Goal: Check status: Check status

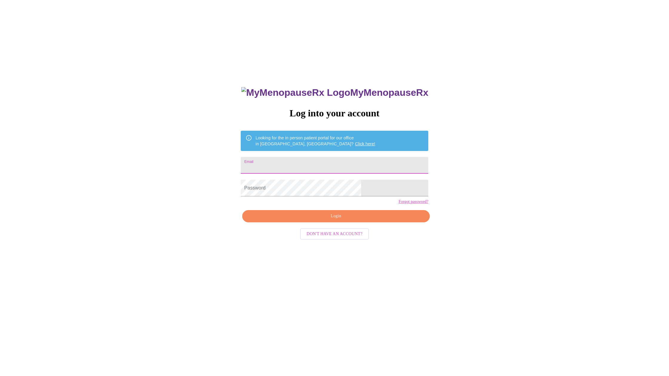
type input "[EMAIL_ADDRESS][DOMAIN_NAME]"
click at [309, 222] on button "Login" at bounding box center [335, 216] width 187 height 12
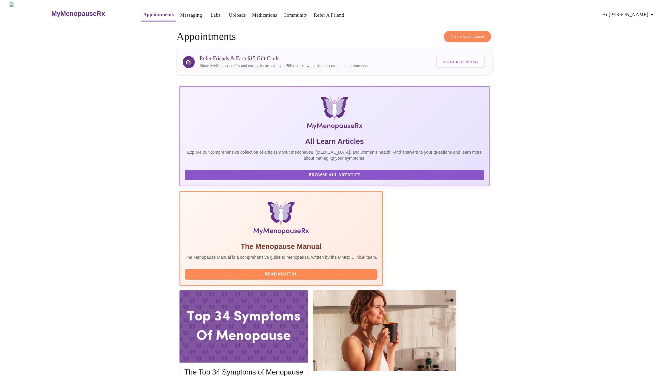
click at [210, 11] on link "Labs" at bounding box center [215, 15] width 10 height 8
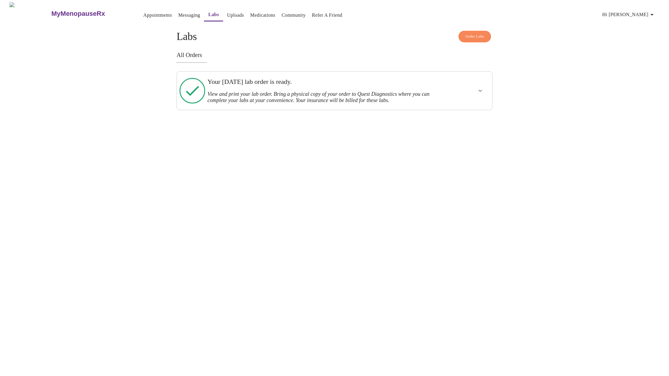
click at [482, 90] on icon "show more" at bounding box center [479, 90] width 7 height 7
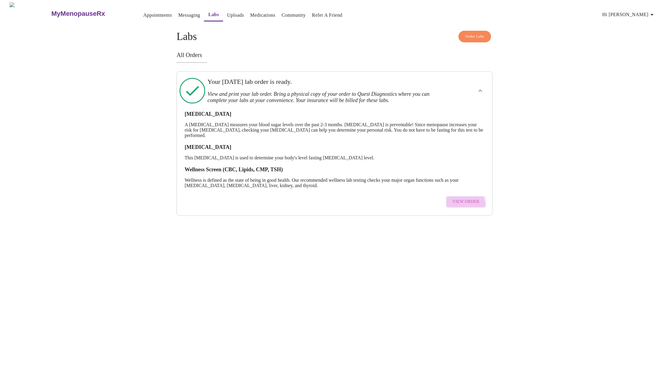
click at [466, 202] on span "View Order" at bounding box center [465, 201] width 27 height 7
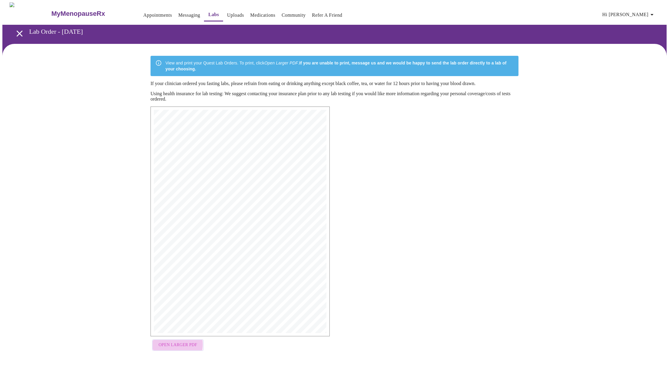
click at [165, 346] on span "Open Larger PDF" at bounding box center [178, 345] width 39 height 7
click at [184, 345] on span "Open Larger PDF" at bounding box center [178, 345] width 39 height 7
